Goal: Information Seeking & Learning: Learn about a topic

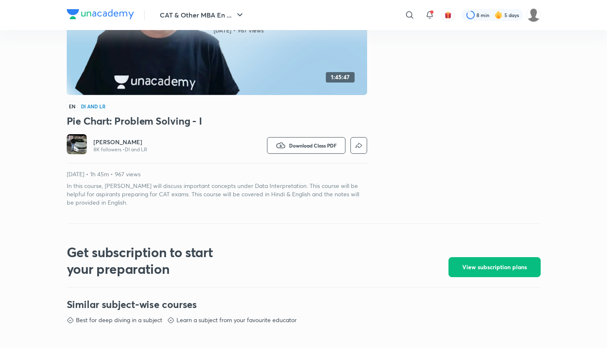
scroll to position [128, 0]
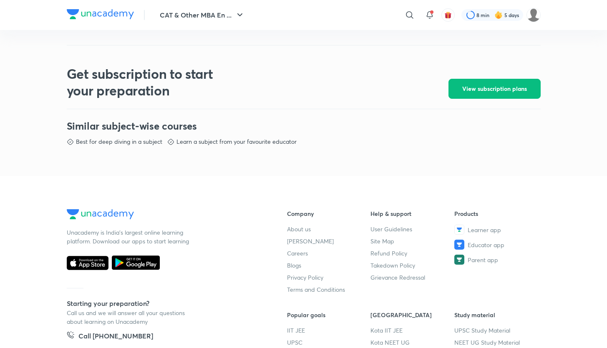
scroll to position [325, 0]
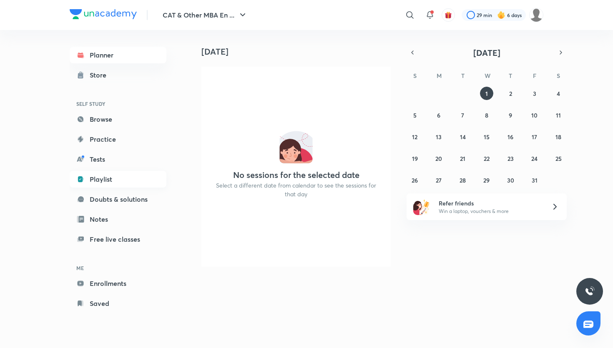
click at [103, 181] on link "Playlist" at bounding box center [118, 179] width 97 height 17
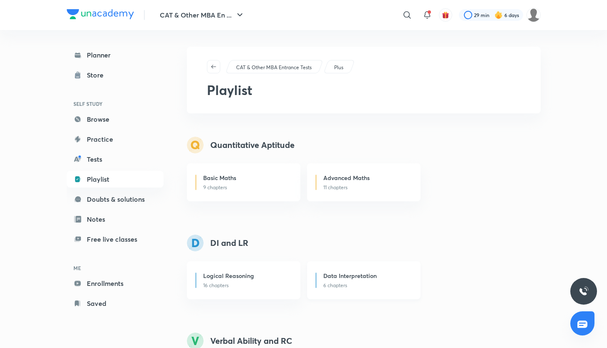
click at [339, 291] on div "Data Interpretation 6 chapters" at bounding box center [363, 281] width 113 height 38
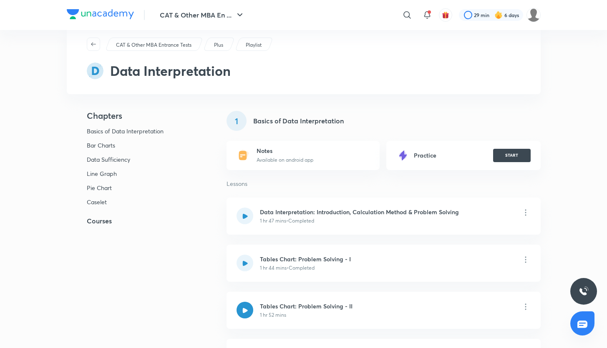
scroll to position [25, 0]
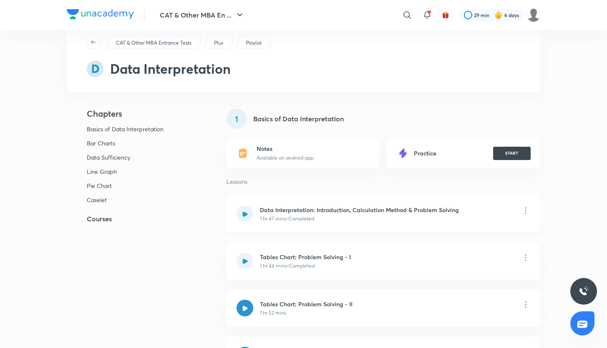
click at [245, 217] on div at bounding box center [245, 214] width 17 height 17
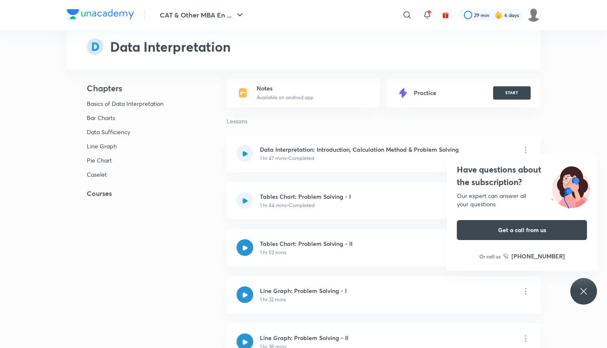
scroll to position [90, 0]
